Goal: Find specific page/section: Find specific page/section

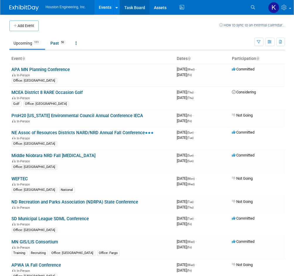
click at [138, 5] on link "Task Board" at bounding box center [135, 7] width 30 height 15
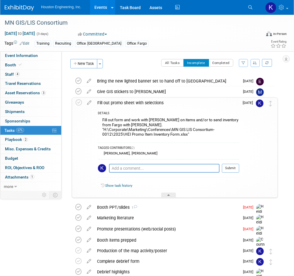
click at [186, 134] on div "Fill out form and work with [PERSON_NAME] on items and/or to send inventory fro…" at bounding box center [168, 127] width 141 height 23
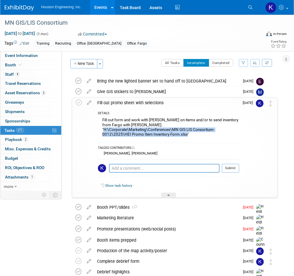
drag, startPoint x: 186, startPoint y: 133, endPoint x: 104, endPoint y: 129, distance: 81.3
click at [104, 129] on div "Fill out form and work with [PERSON_NAME] on items and/or to send inventory fro…" at bounding box center [168, 127] width 141 height 23
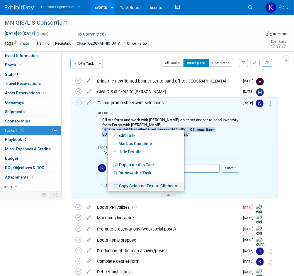
click at [128, 187] on link "Copy Selected Text to Clipboard" at bounding box center [146, 185] width 77 height 8
copy div "H:\Corporate\Marketing\Conferences\MN GIS LIS Consortium-0012\2025\HEI Promo It…"
